Goal: Browse casually: Explore the website without a specific task or goal

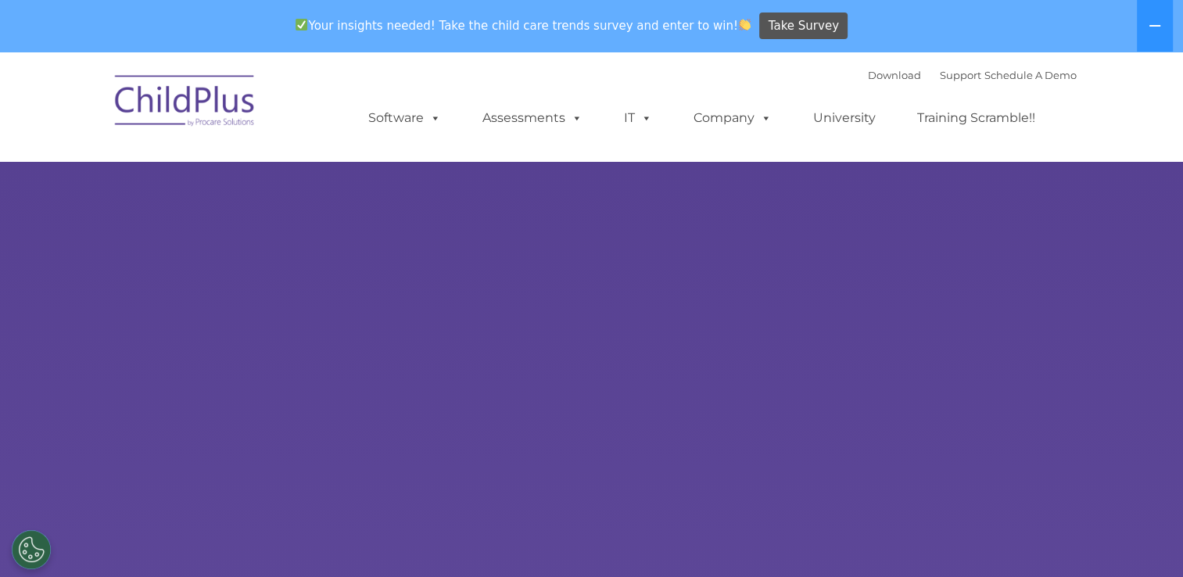
select select "MEDIUM"
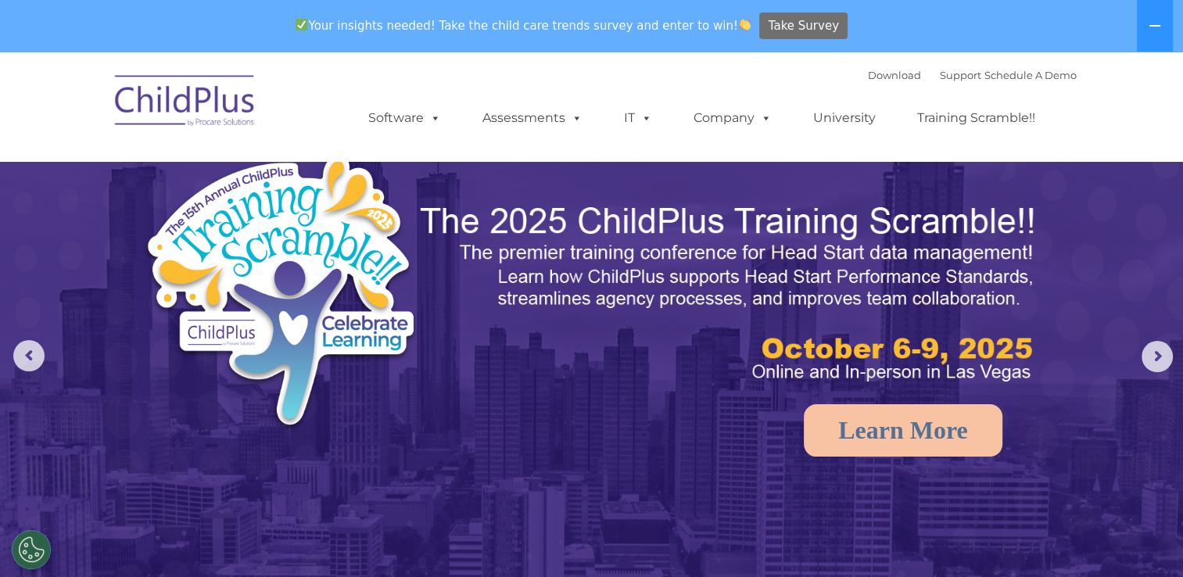
click at [769, 30] on span "Take Survey" at bounding box center [804, 26] width 70 height 27
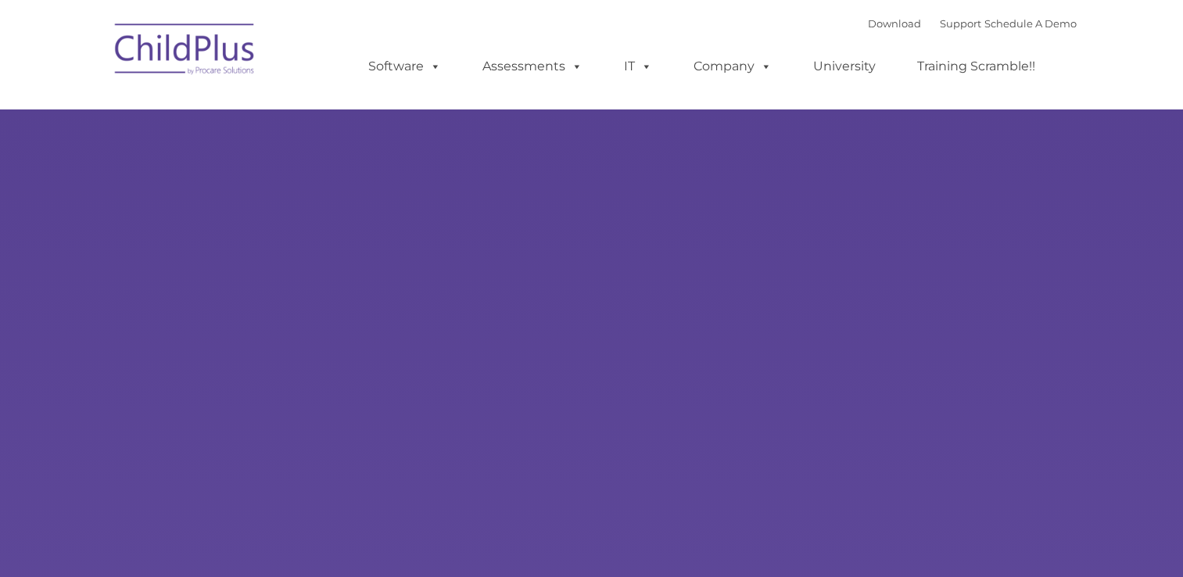
type input ""
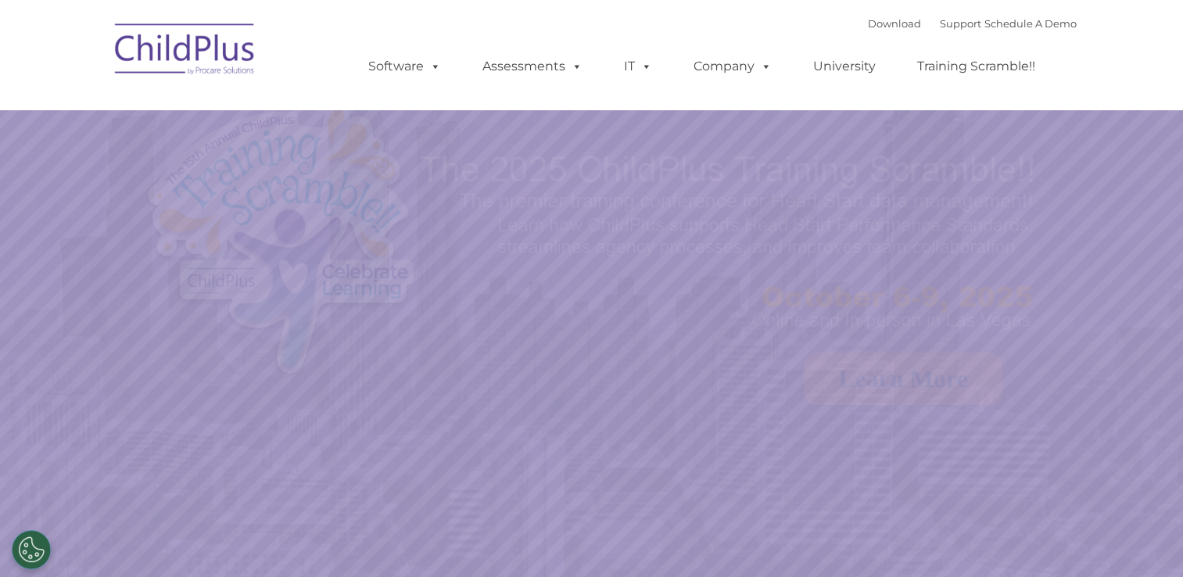
select select "MEDIUM"
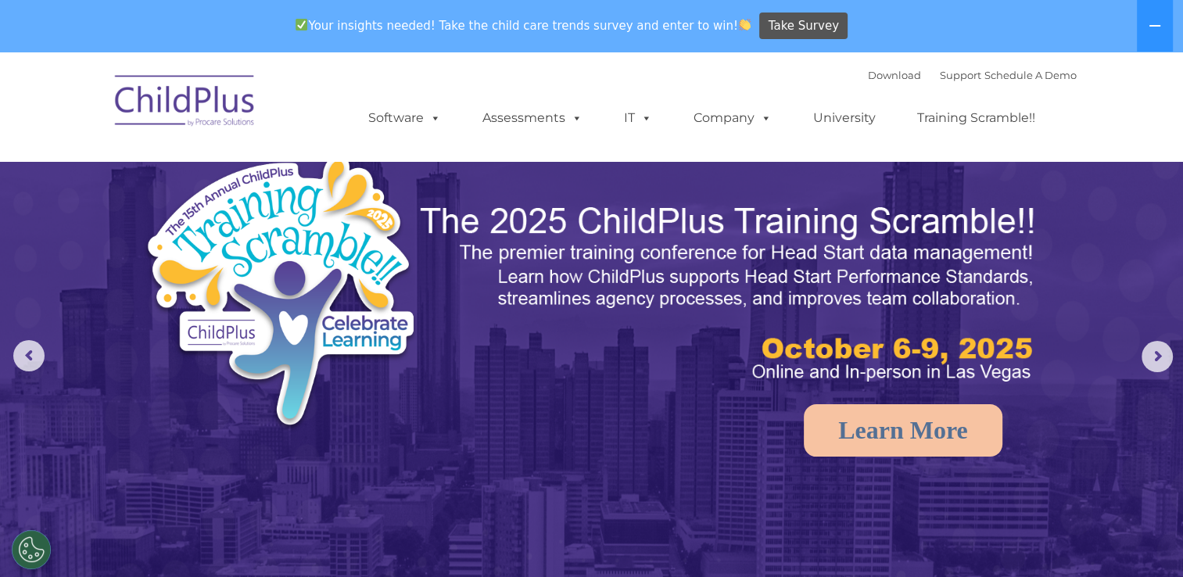
drag, startPoint x: 961, startPoint y: 58, endPoint x: 984, endPoint y: 99, distance: 47.2
click at [984, 99] on nav "Download Support | Schedule A Demo  MENU MENU Software ChildPlus: The original…" at bounding box center [591, 106] width 1183 height 109
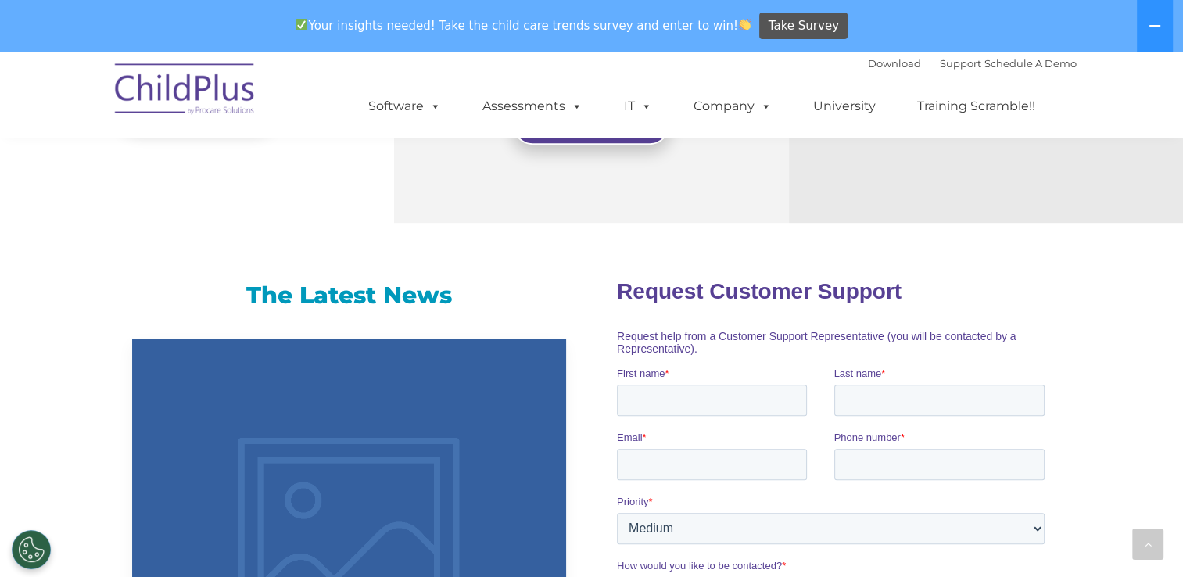
scroll to position [873, 0]
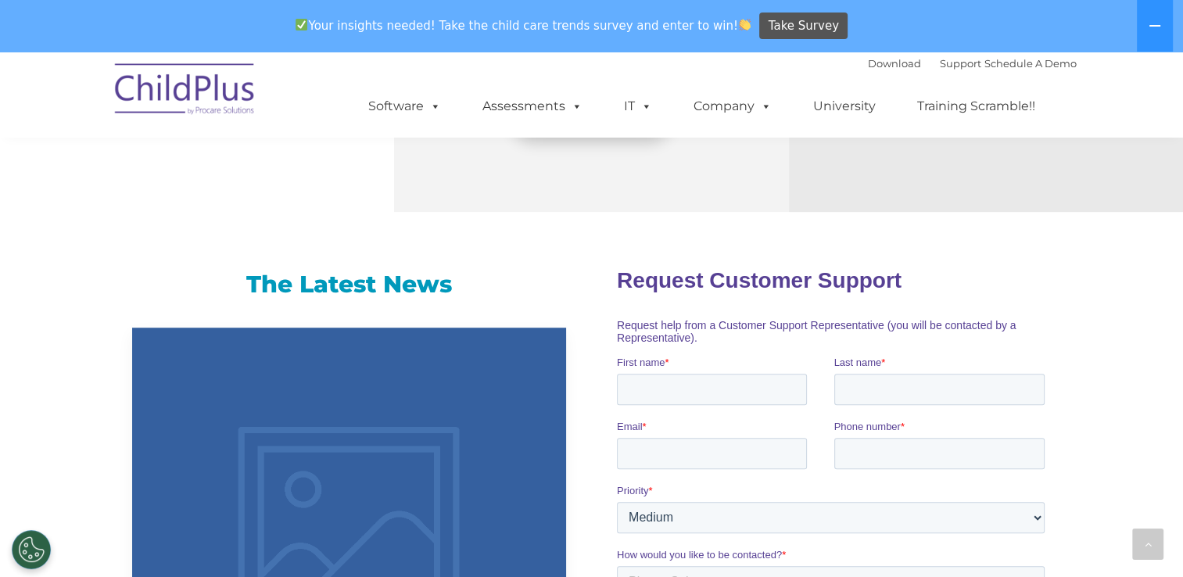
drag, startPoint x: 1154, startPoint y: 277, endPoint x: 1142, endPoint y: 239, distance: 39.3
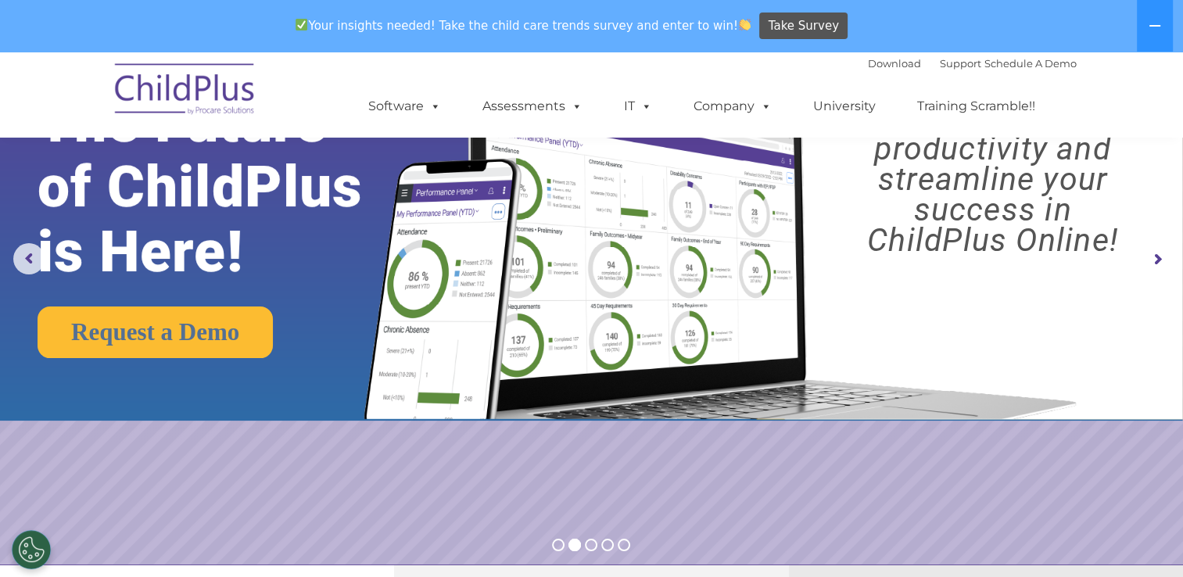
scroll to position [0, 0]
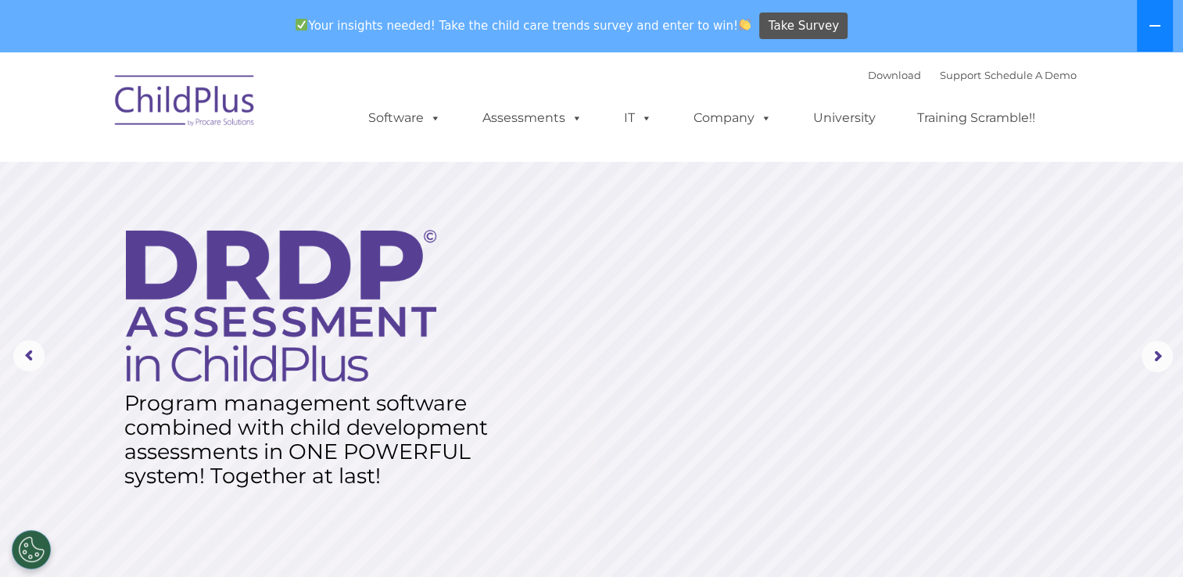
click at [1162, 18] on button at bounding box center [1155, 26] width 36 height 52
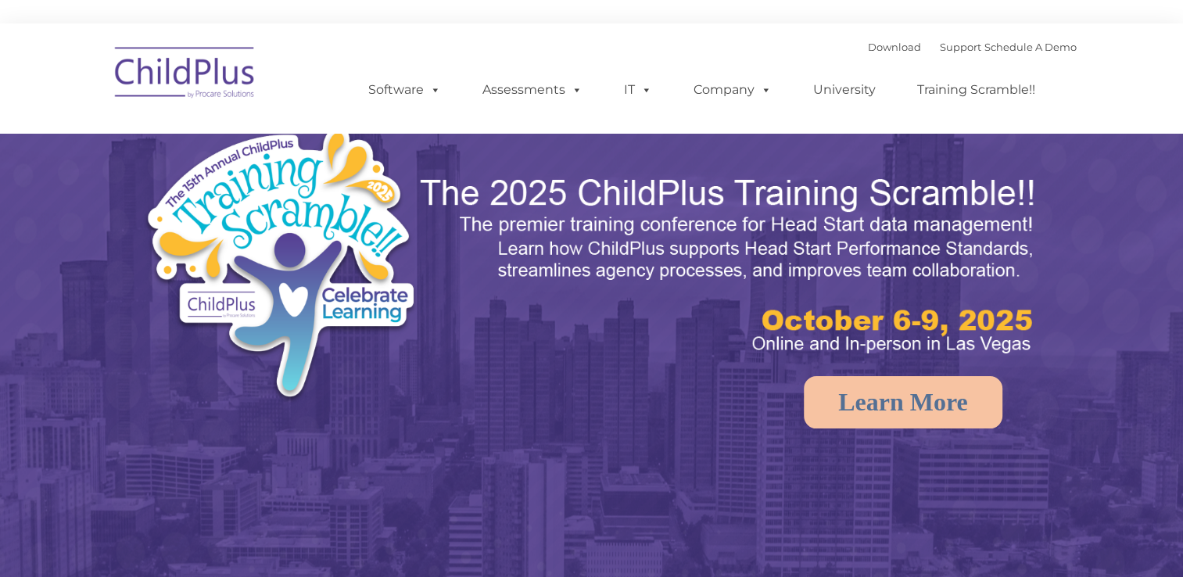
select select "MEDIUM"
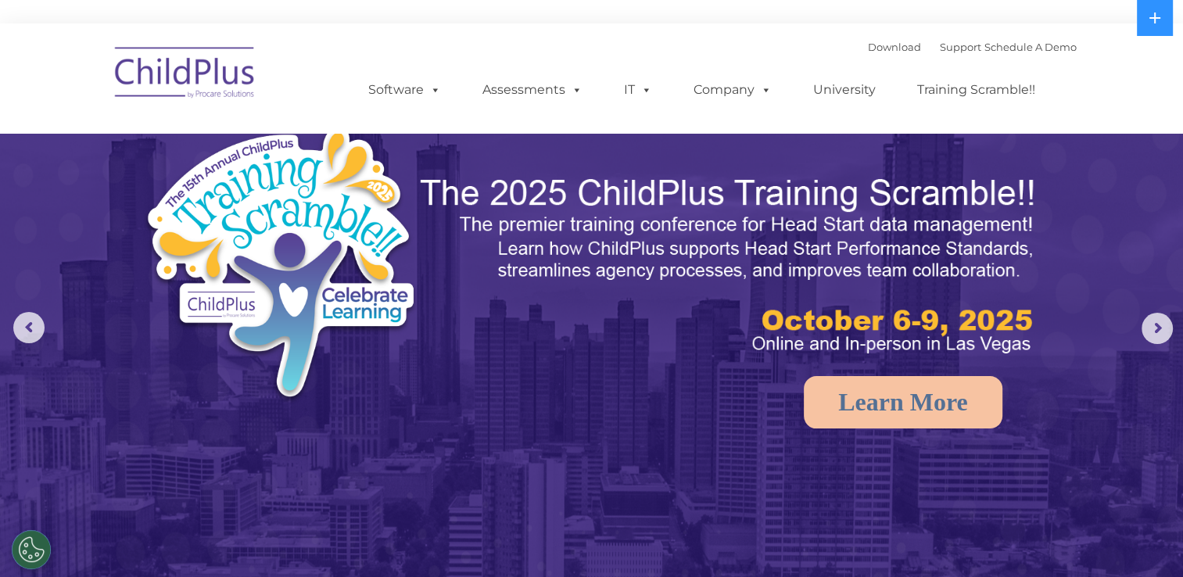
click at [238, 70] on img at bounding box center [185, 75] width 156 height 78
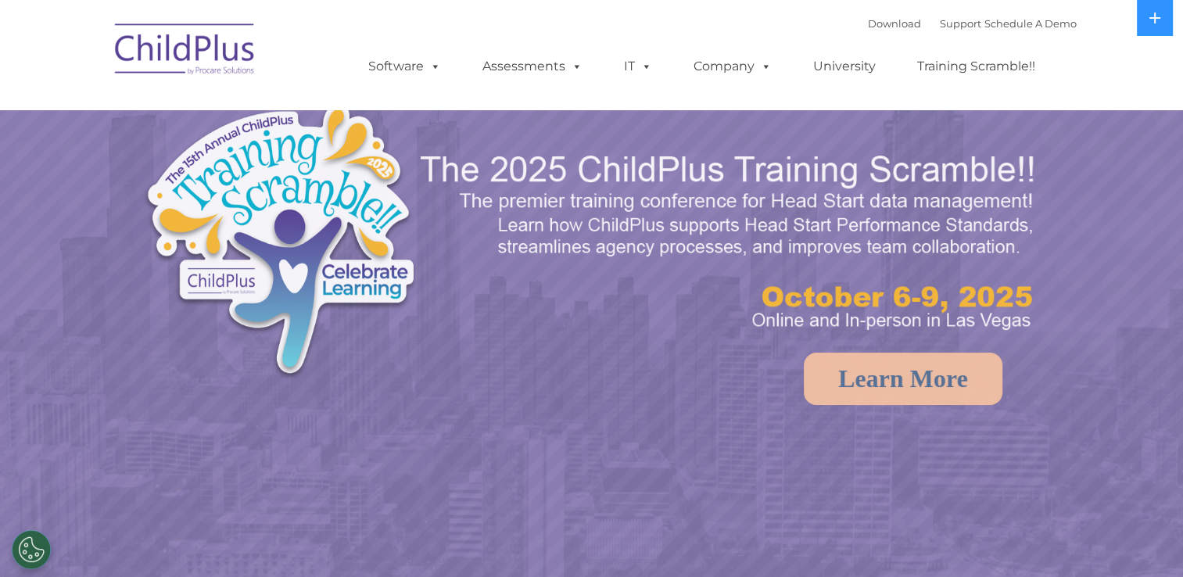
select select "MEDIUM"
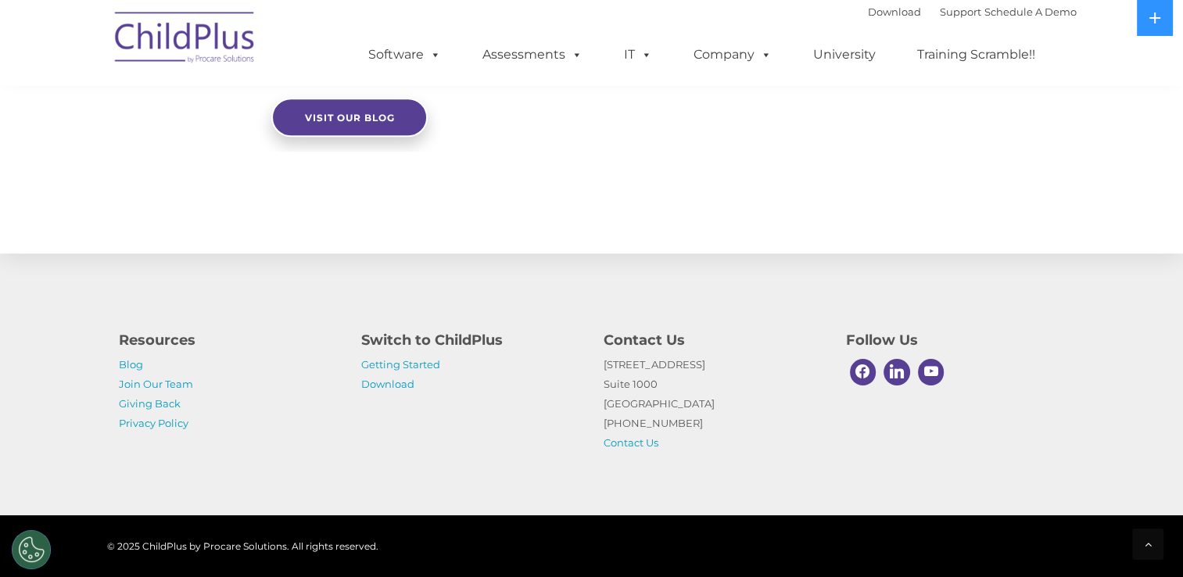
scroll to position [1766, 0]
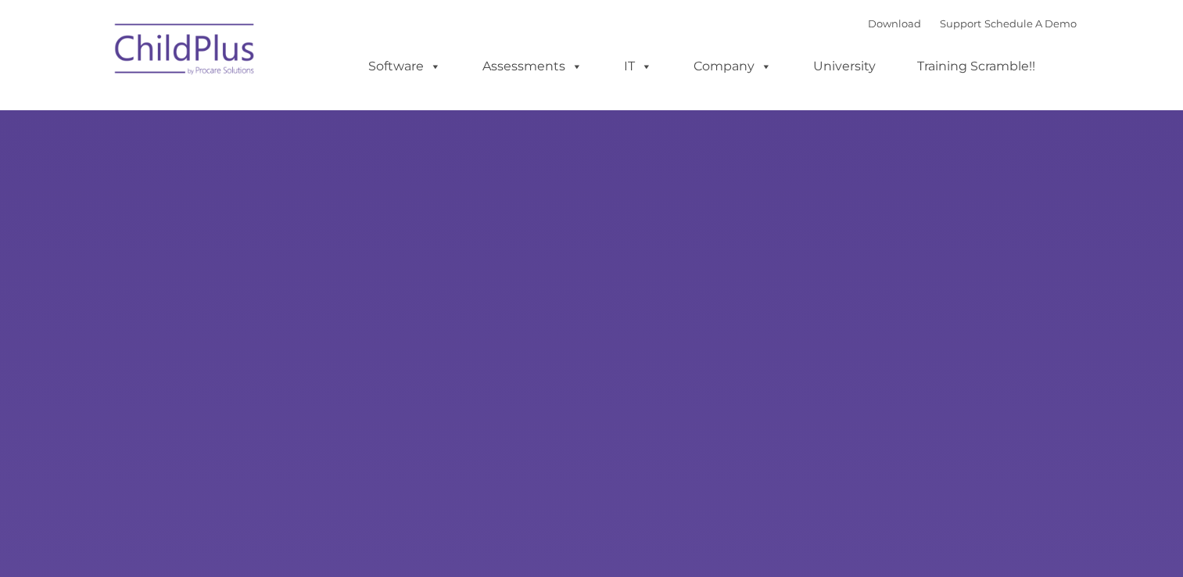
type input ""
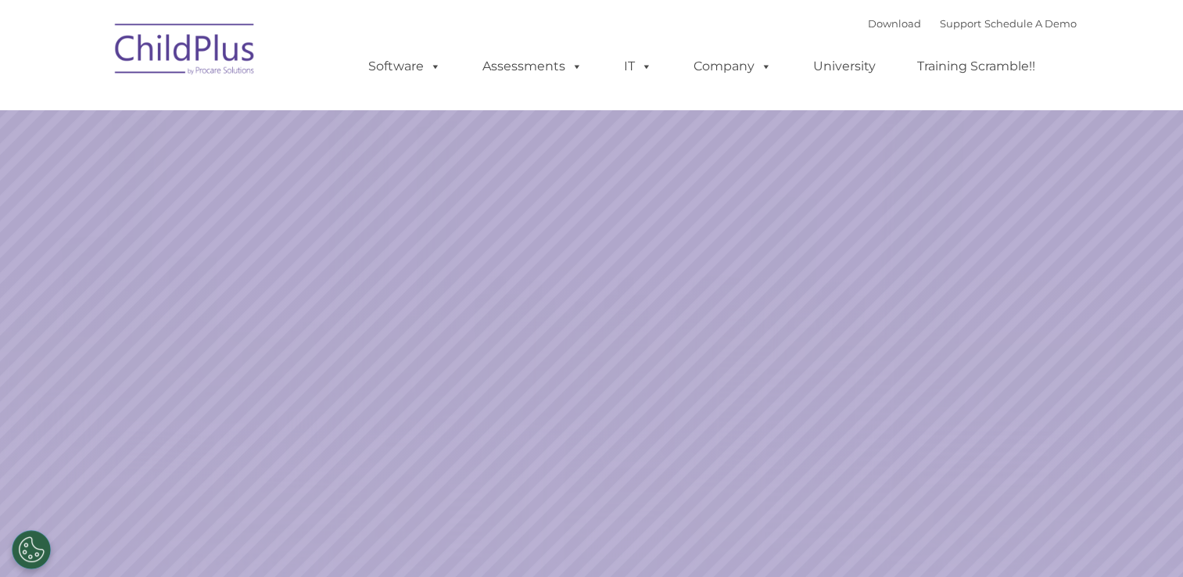
select select "MEDIUM"
